Goal: Information Seeking & Learning: Compare options

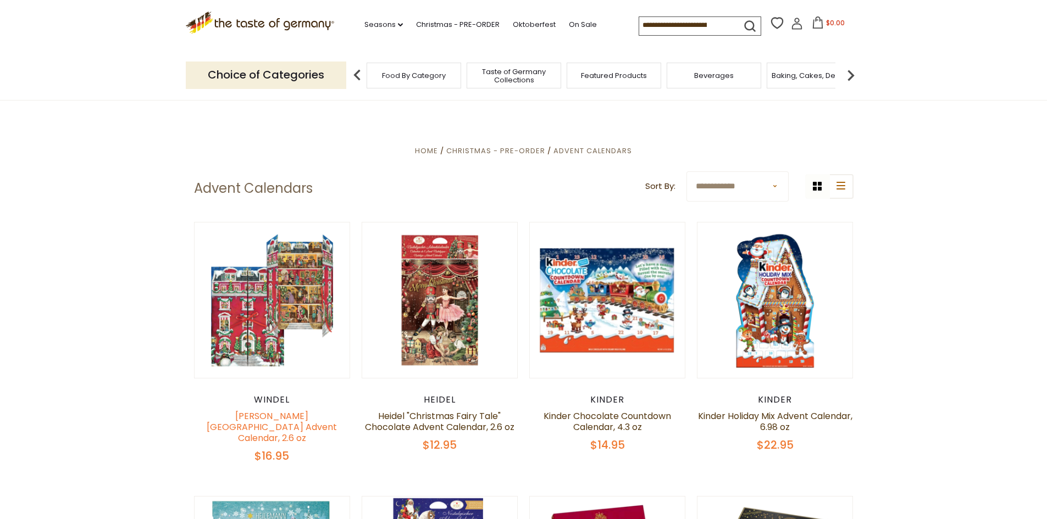
click at [263, 418] on link "[PERSON_NAME][GEOGRAPHIC_DATA] Advent Calendar, 2.6 oz" at bounding box center [272, 427] width 130 height 35
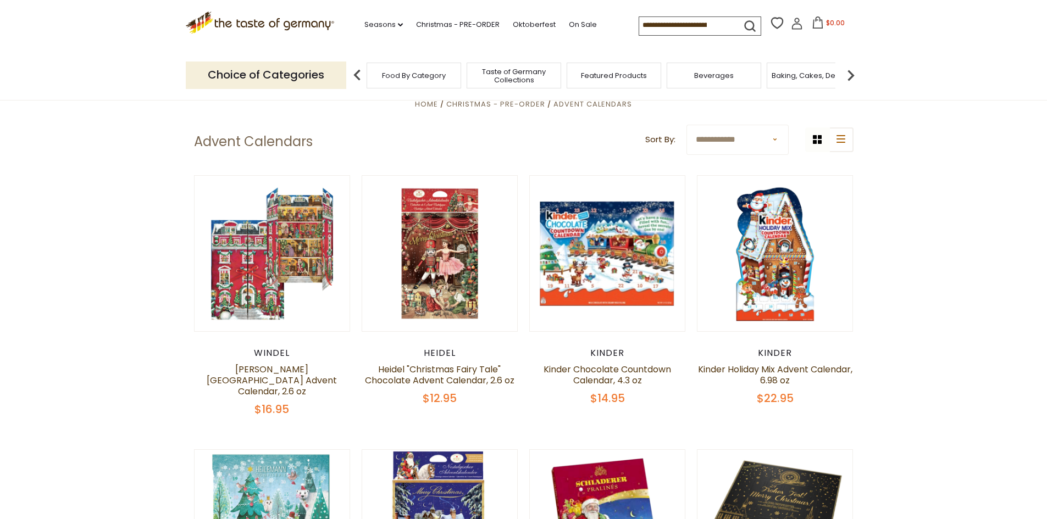
scroll to position [110, 0]
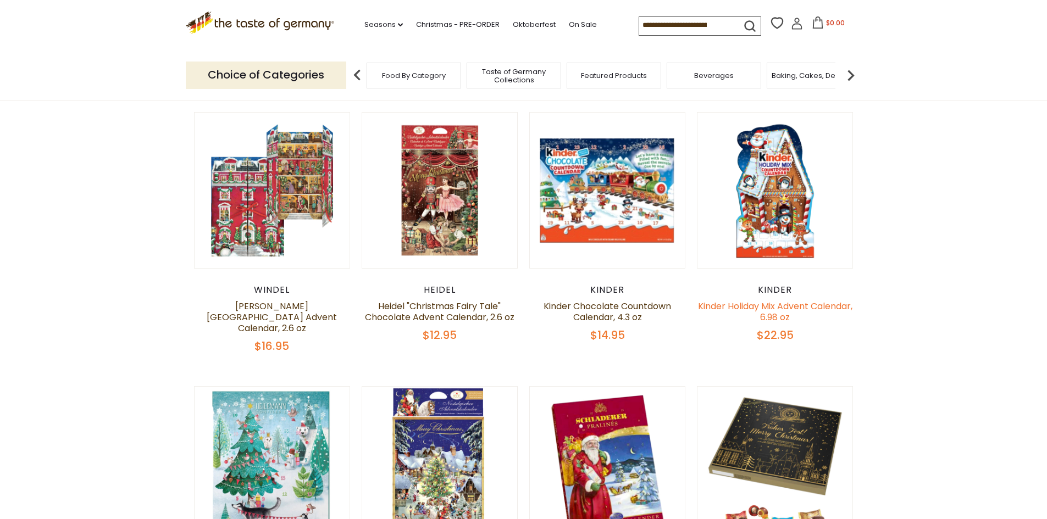
click at [764, 315] on link "Kinder Holiday Mix Advent Calendar, 6.98 oz" at bounding box center [775, 312] width 154 height 24
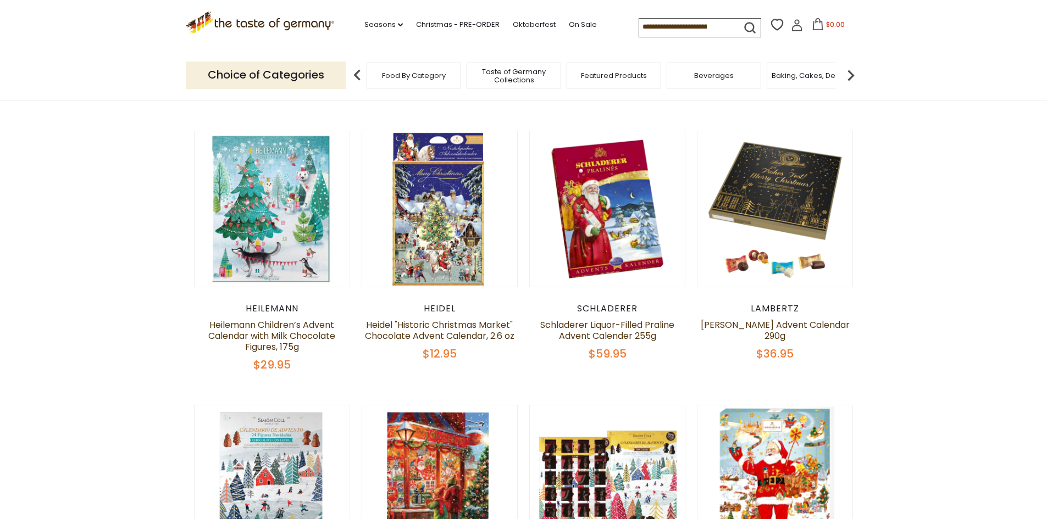
scroll to position [385, 0]
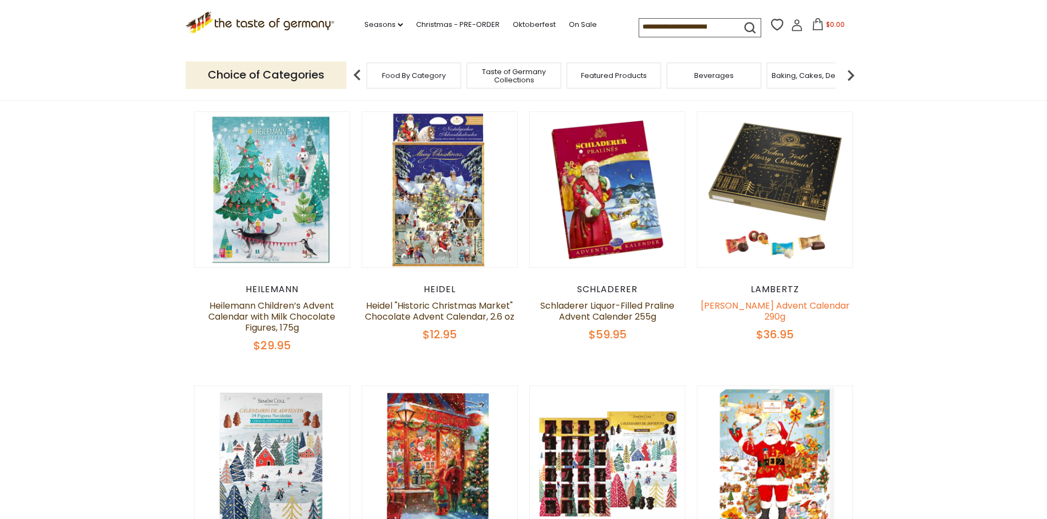
click at [806, 300] on link "[PERSON_NAME] Advent Calendar 290g" at bounding box center [775, 312] width 149 height 24
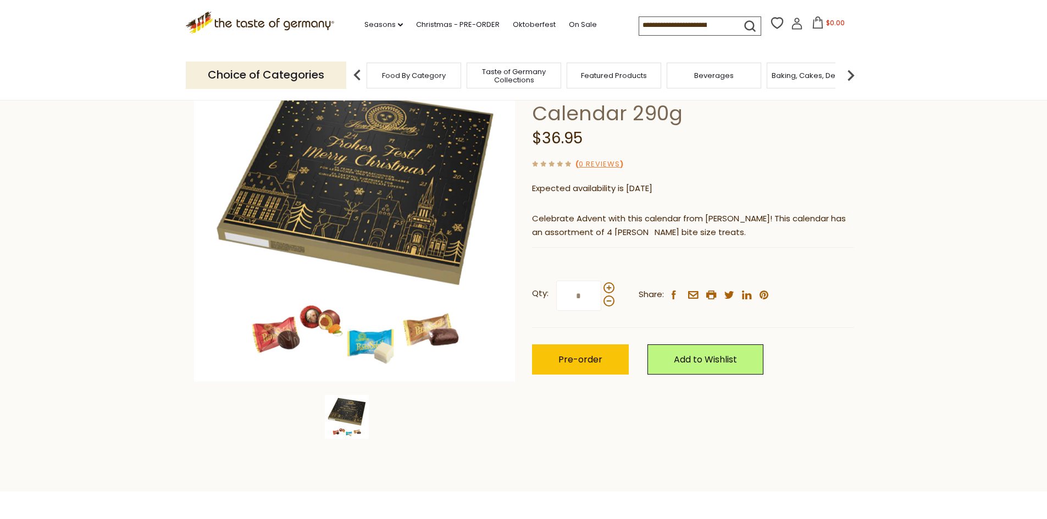
scroll to position [110, 0]
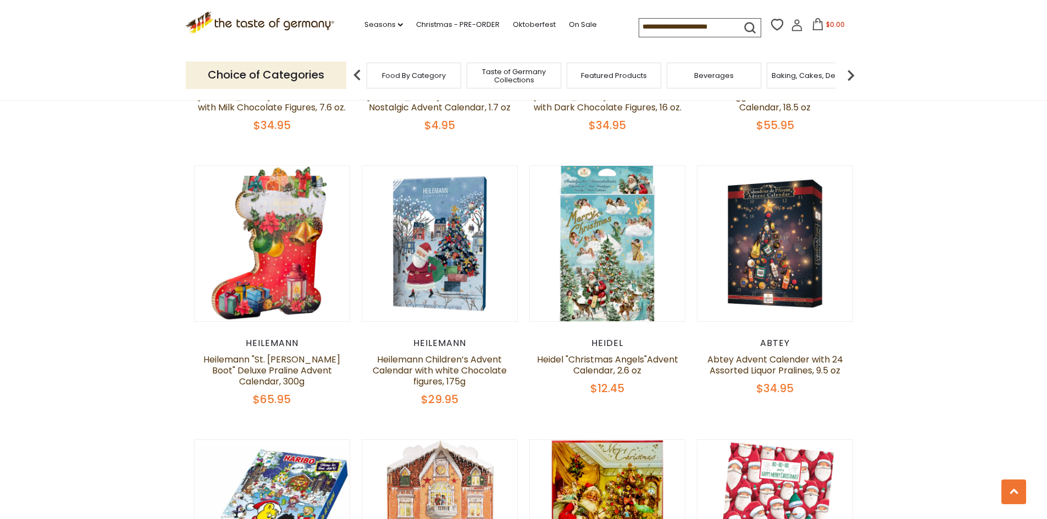
scroll to position [879, 0]
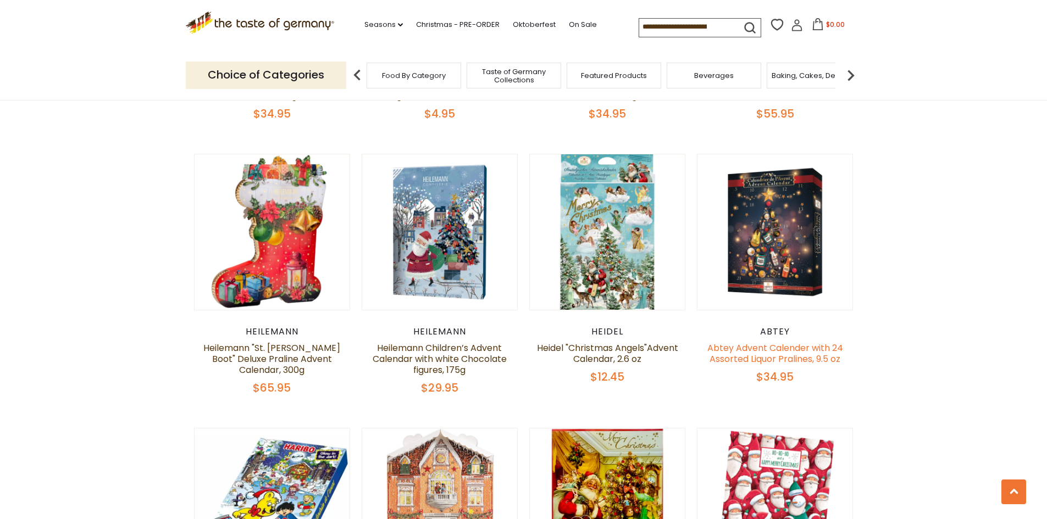
click at [828, 348] on link "Abtey Advent Calender with 24 Assorted Liquor Pralines, 9.5 oz" at bounding box center [775, 354] width 136 height 24
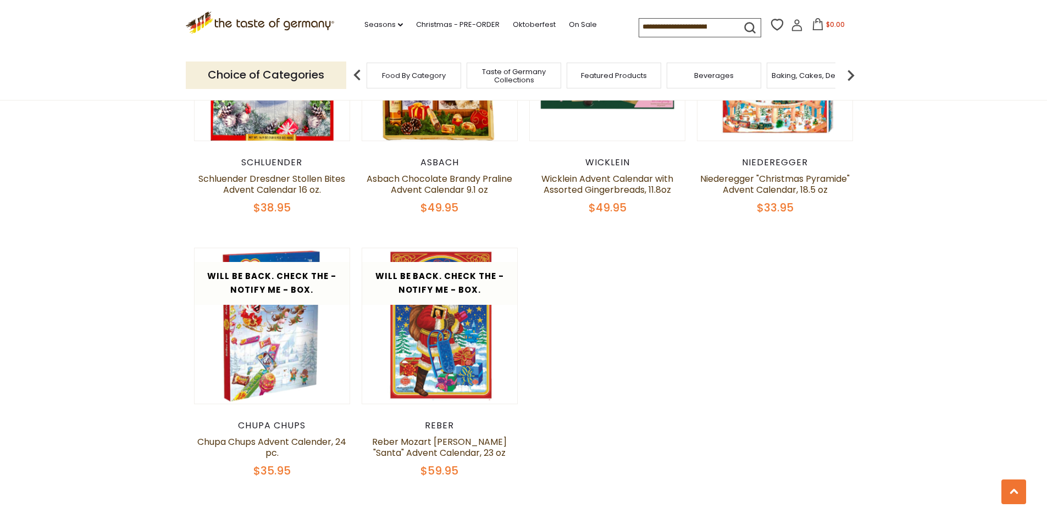
scroll to position [1924, 0]
